Goal: Task Accomplishment & Management: Manage account settings

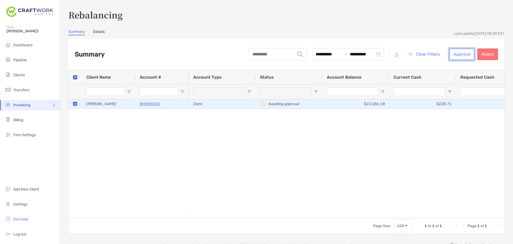
click at [449, 54] on button "Approve" at bounding box center [461, 54] width 25 height 12
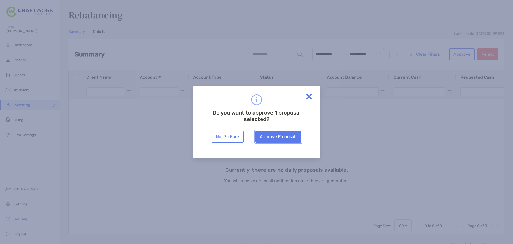
click at [282, 137] on button "Approve Proposals" at bounding box center [278, 137] width 46 height 12
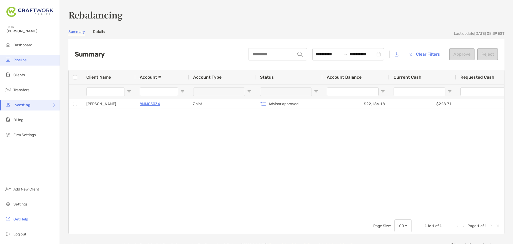
click at [23, 59] on span "Pipeline" at bounding box center [19, 60] width 13 height 5
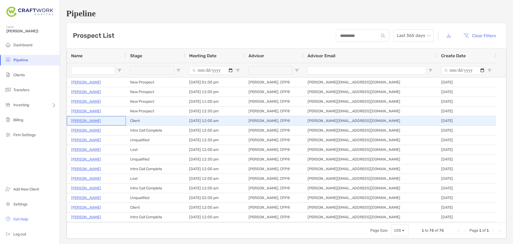
click at [91, 121] on p "[PERSON_NAME]" at bounding box center [86, 120] width 30 height 7
